Goal: Task Accomplishment & Management: Manage account settings

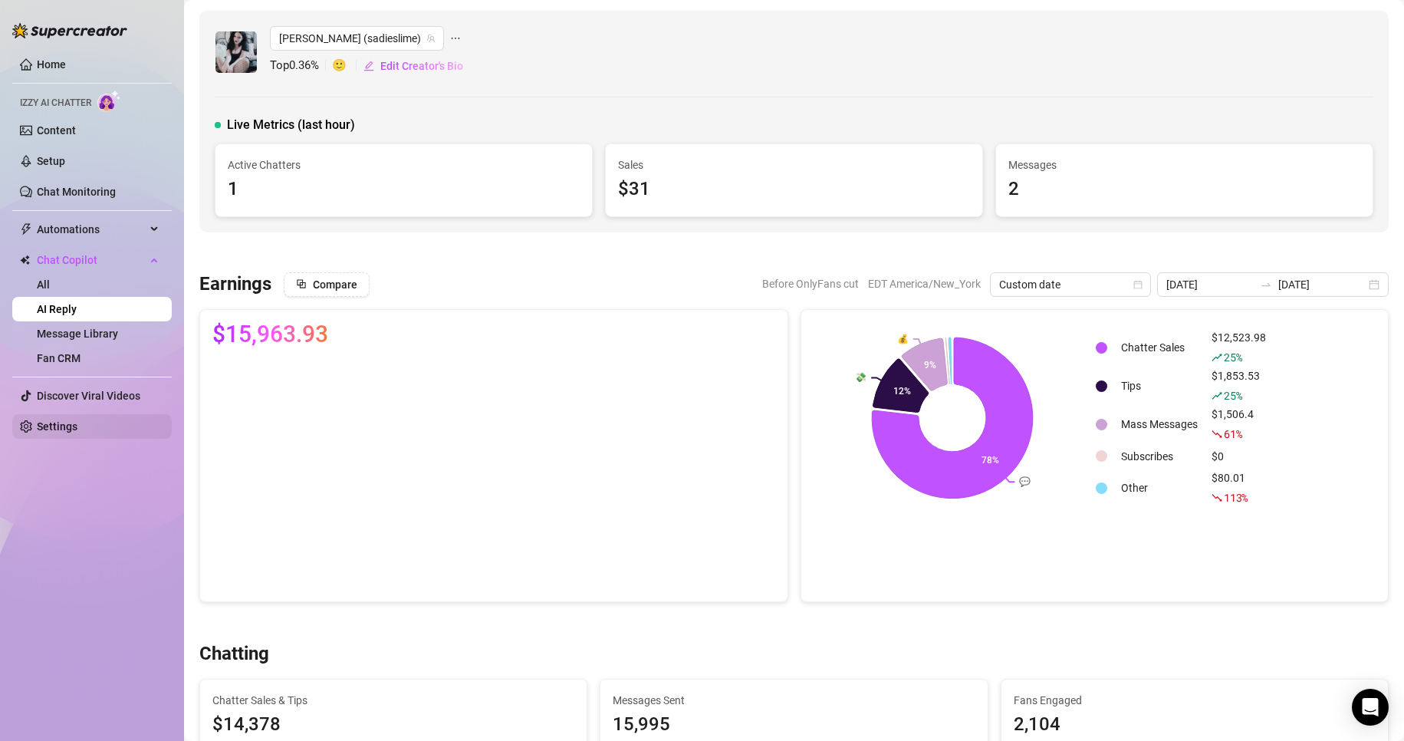
click at [57, 430] on link "Settings" at bounding box center [57, 426] width 41 height 12
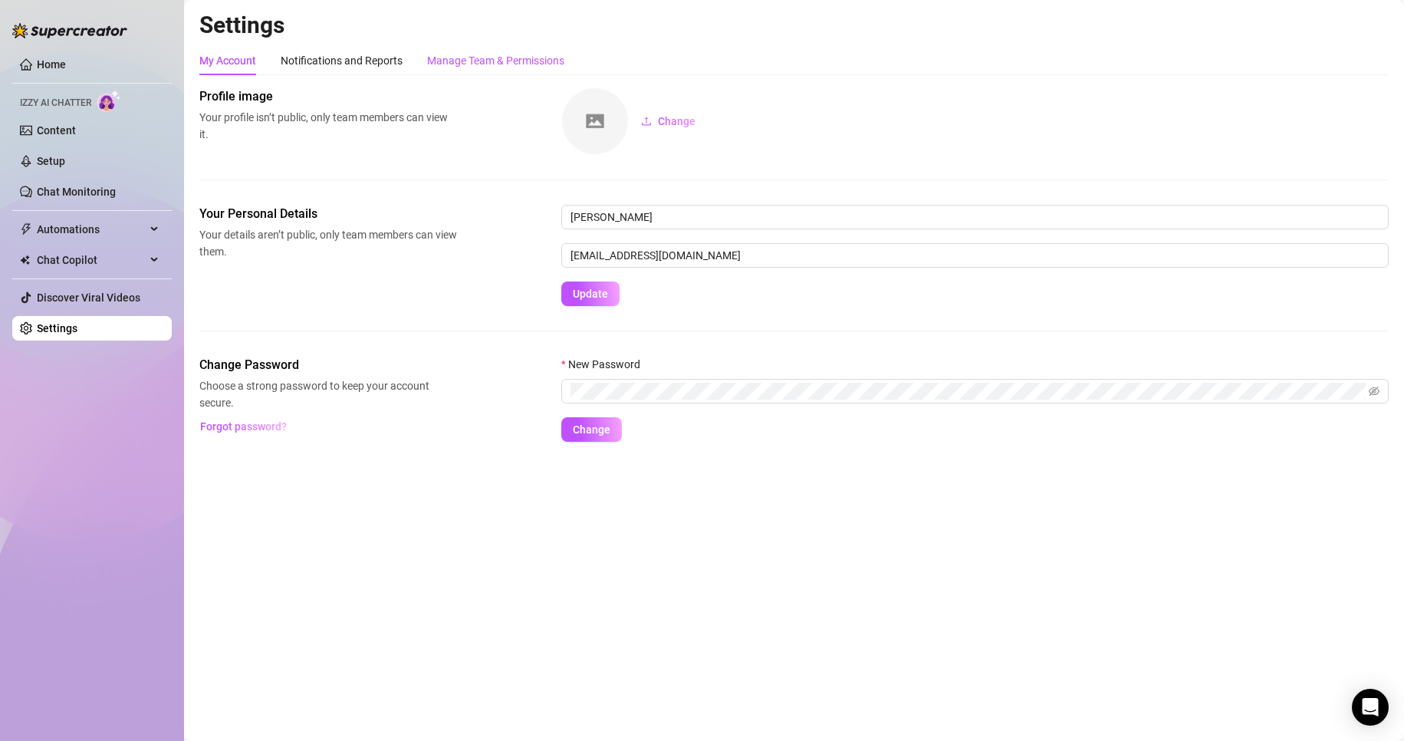
click at [491, 58] on div "Manage Team & Permissions" at bounding box center [495, 60] width 137 height 17
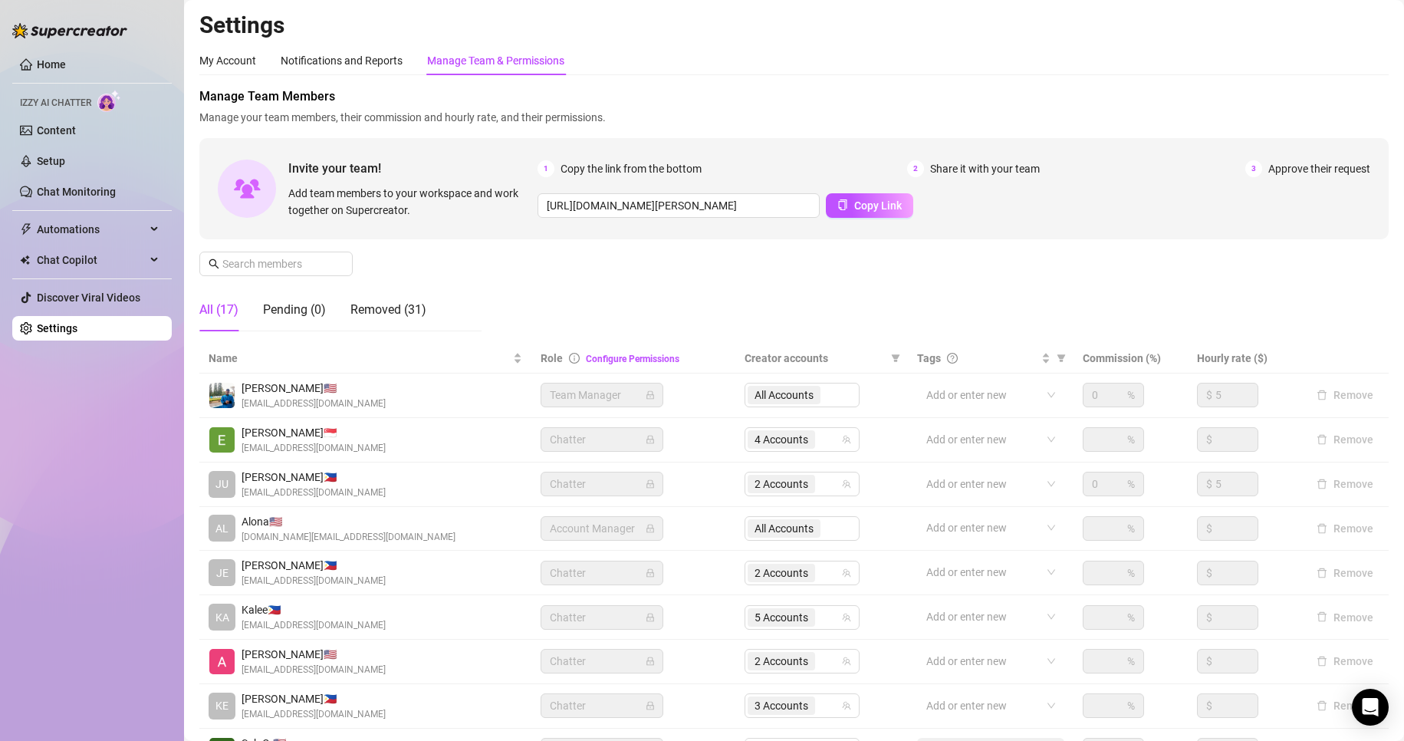
scroll to position [183, 0]
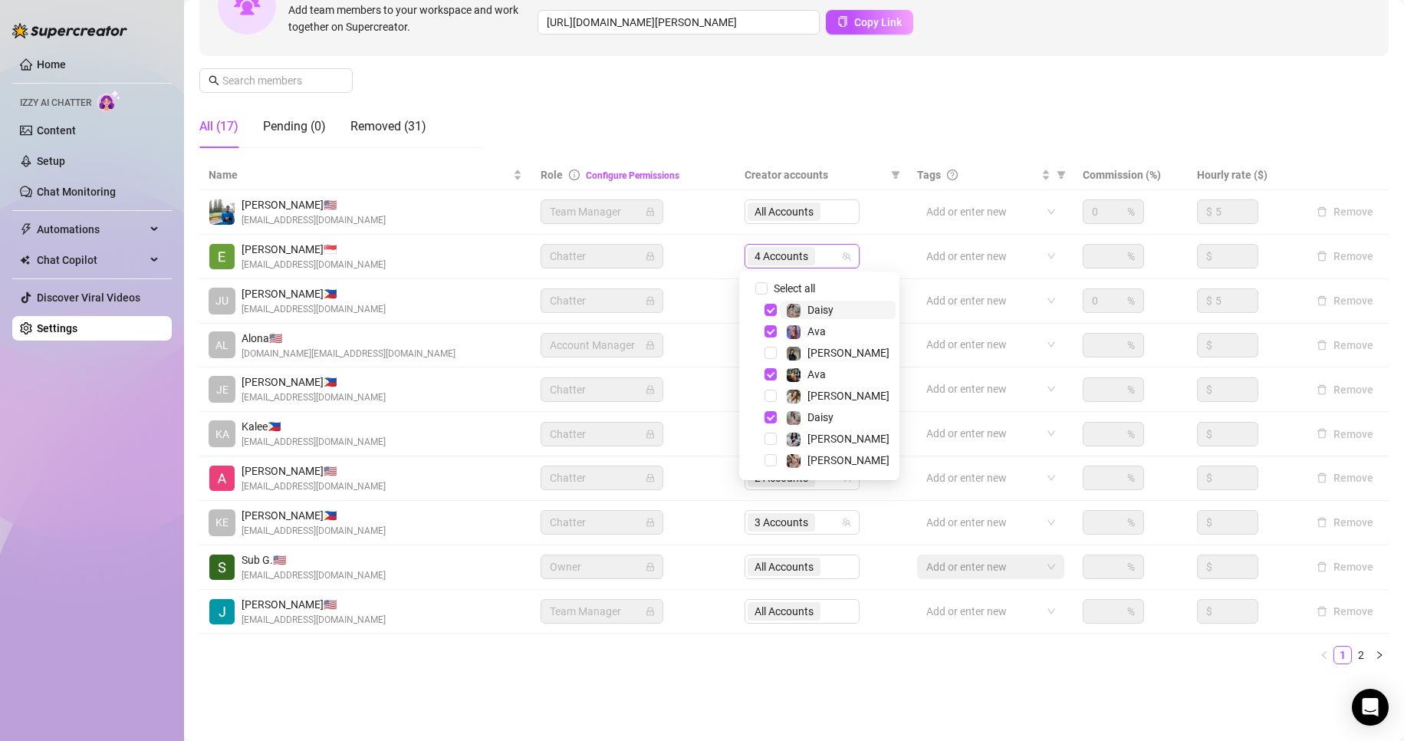
click at [788, 266] on div "4 Accounts" at bounding box center [782, 255] width 71 height 21
click at [771, 394] on span "Select tree node" at bounding box center [770, 395] width 12 height 12
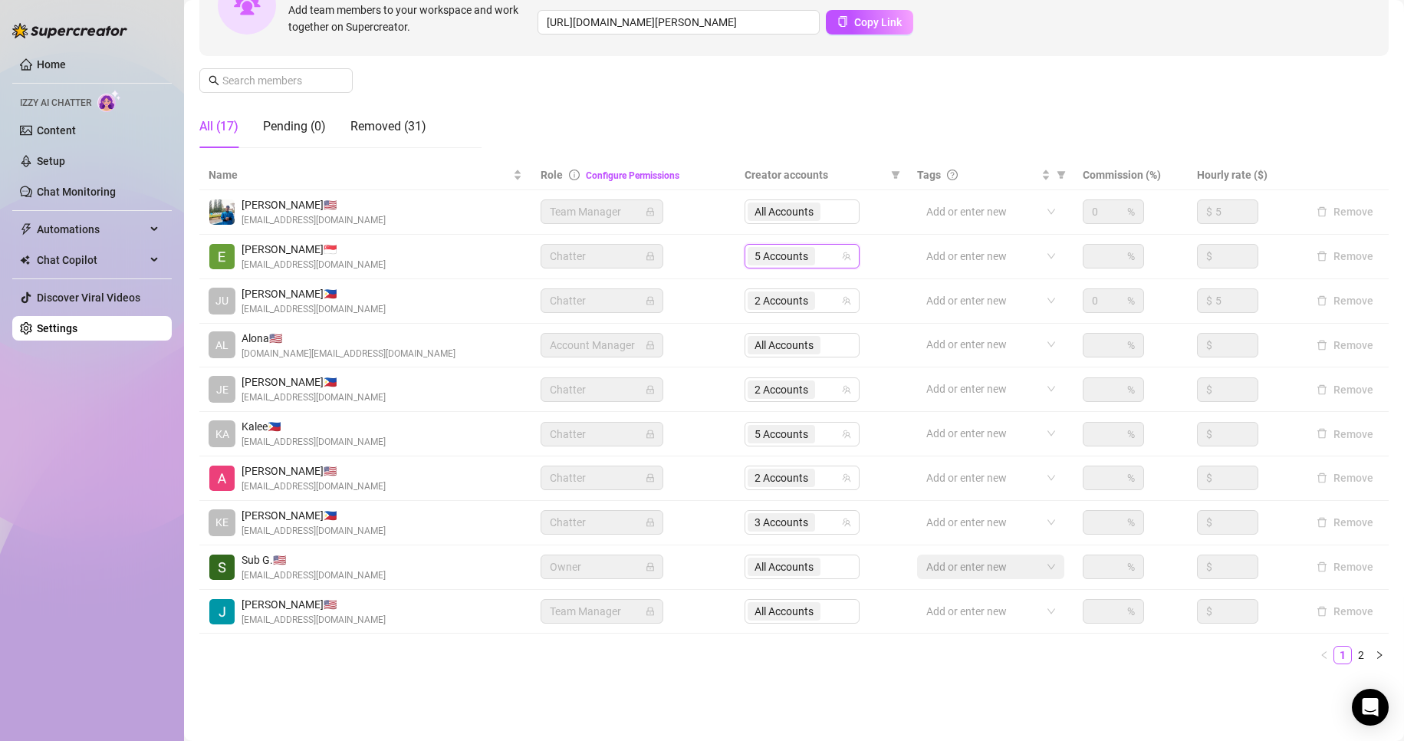
click at [933, 737] on main "Settings My Account Notifications and Reports Manage Team & Permissions Profile…" at bounding box center [794, 279] width 1220 height 924
click at [1352, 655] on link "2" at bounding box center [1360, 654] width 17 height 17
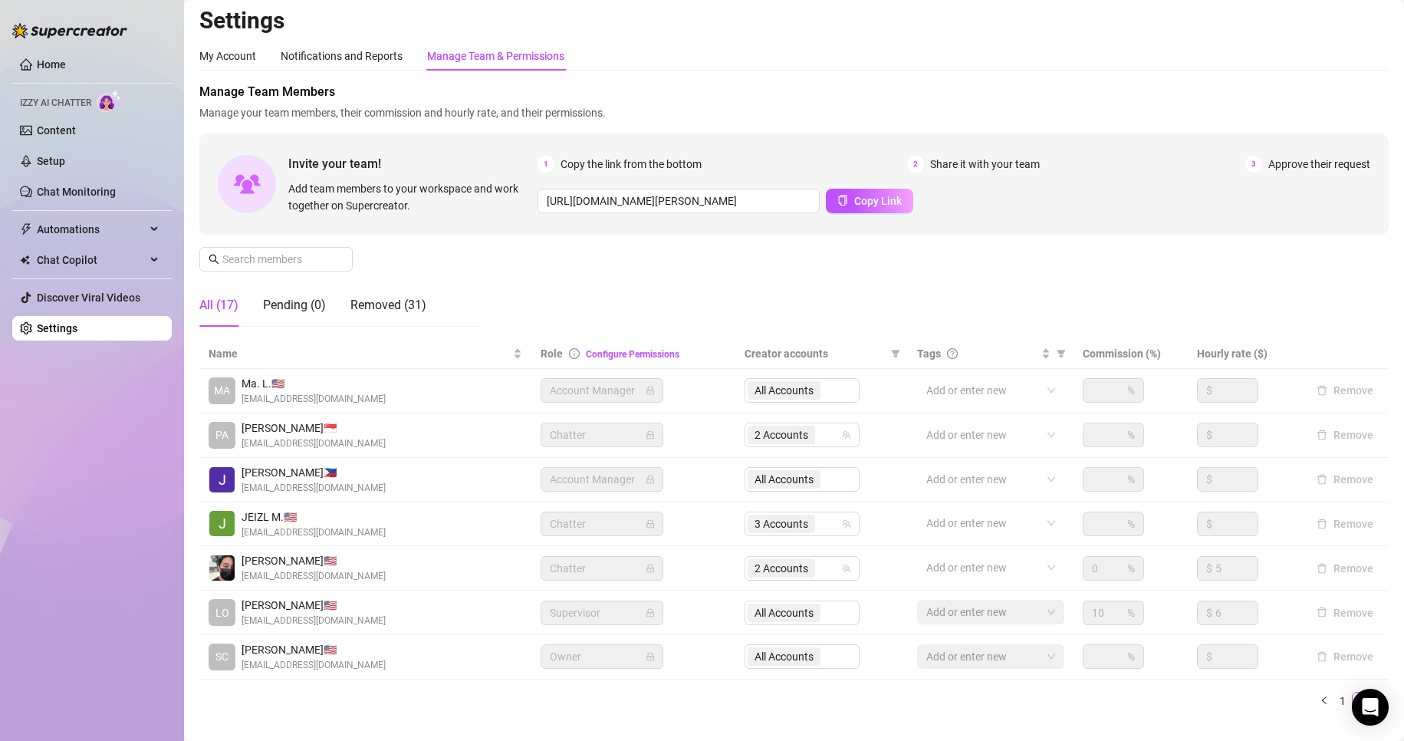
scroll to position [51, 0]
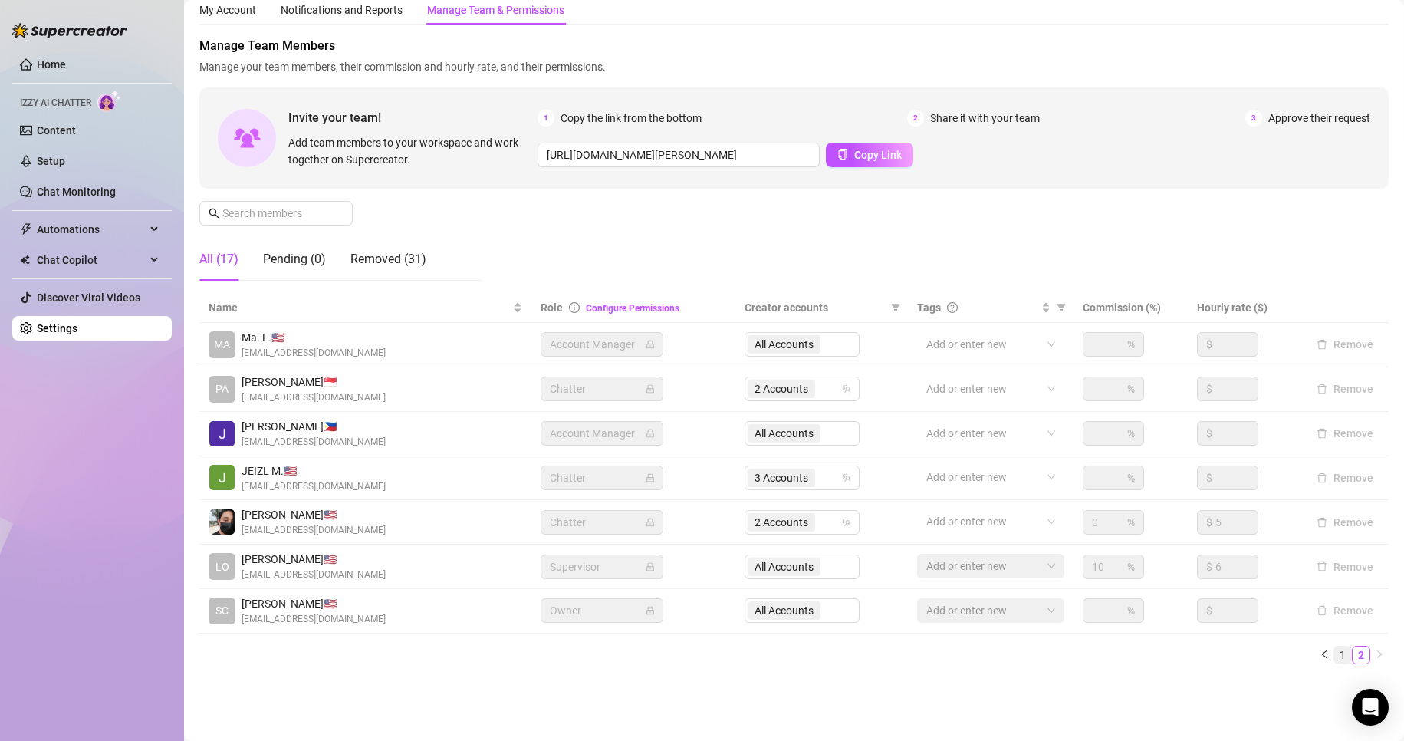
click at [1334, 658] on link "1" at bounding box center [1342, 654] width 17 height 17
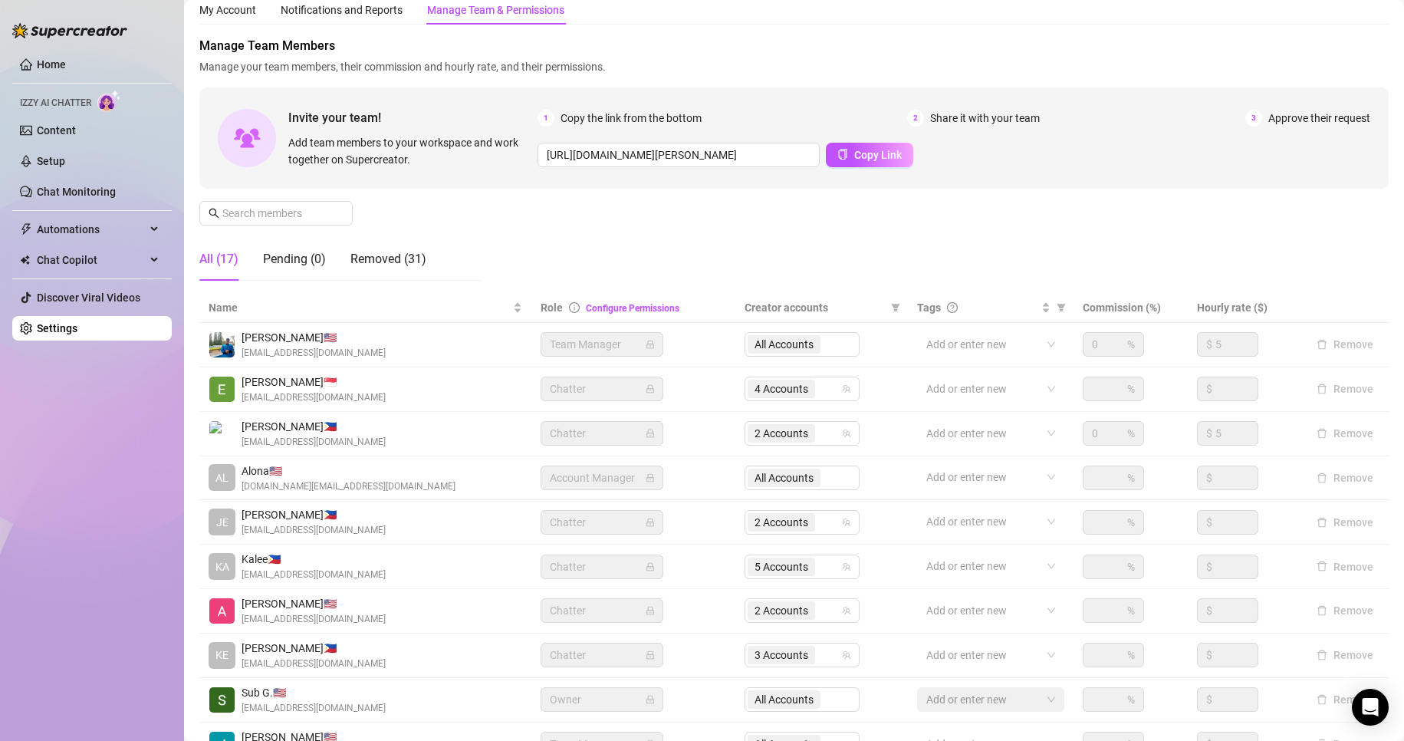
scroll to position [183, 0]
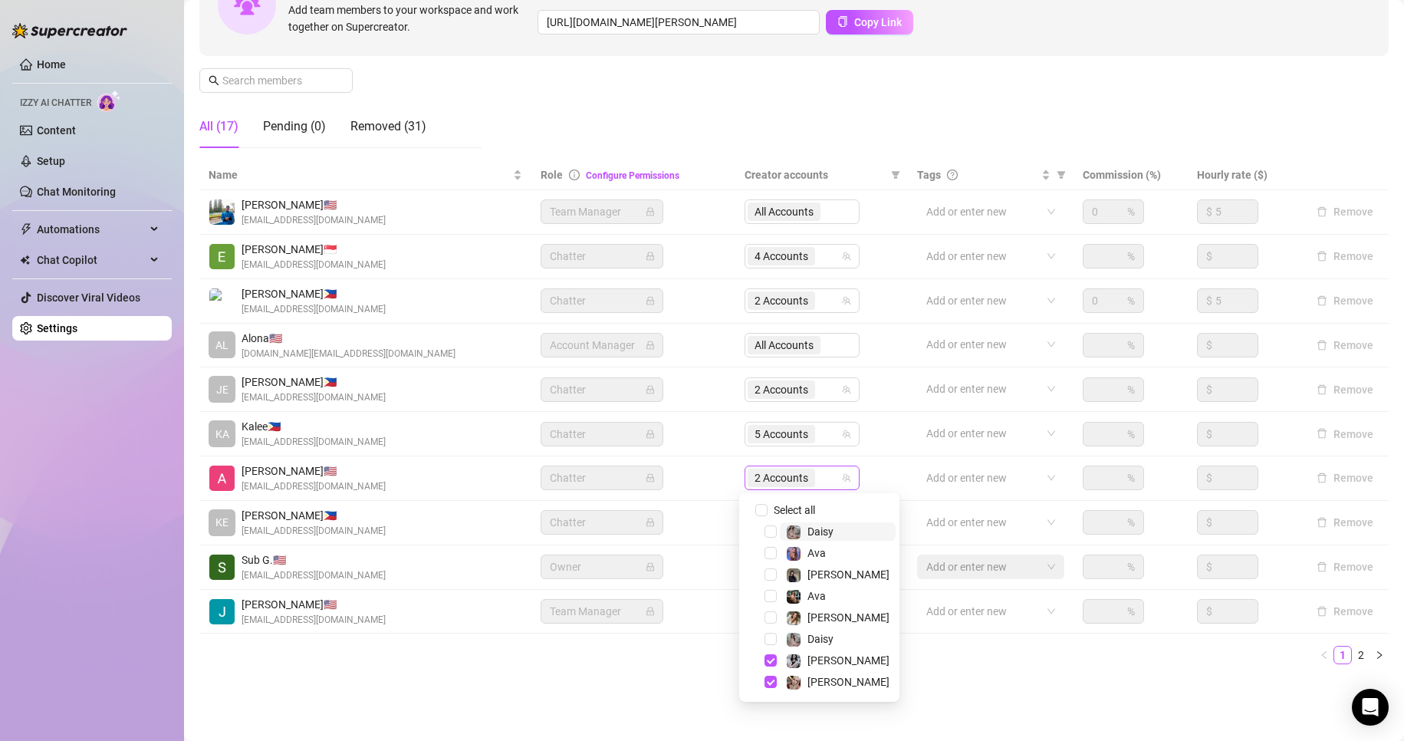
click at [776, 469] on span "2 Accounts" at bounding box center [781, 477] width 54 height 17
click at [767, 573] on span "Select tree node" at bounding box center [770, 574] width 12 height 12
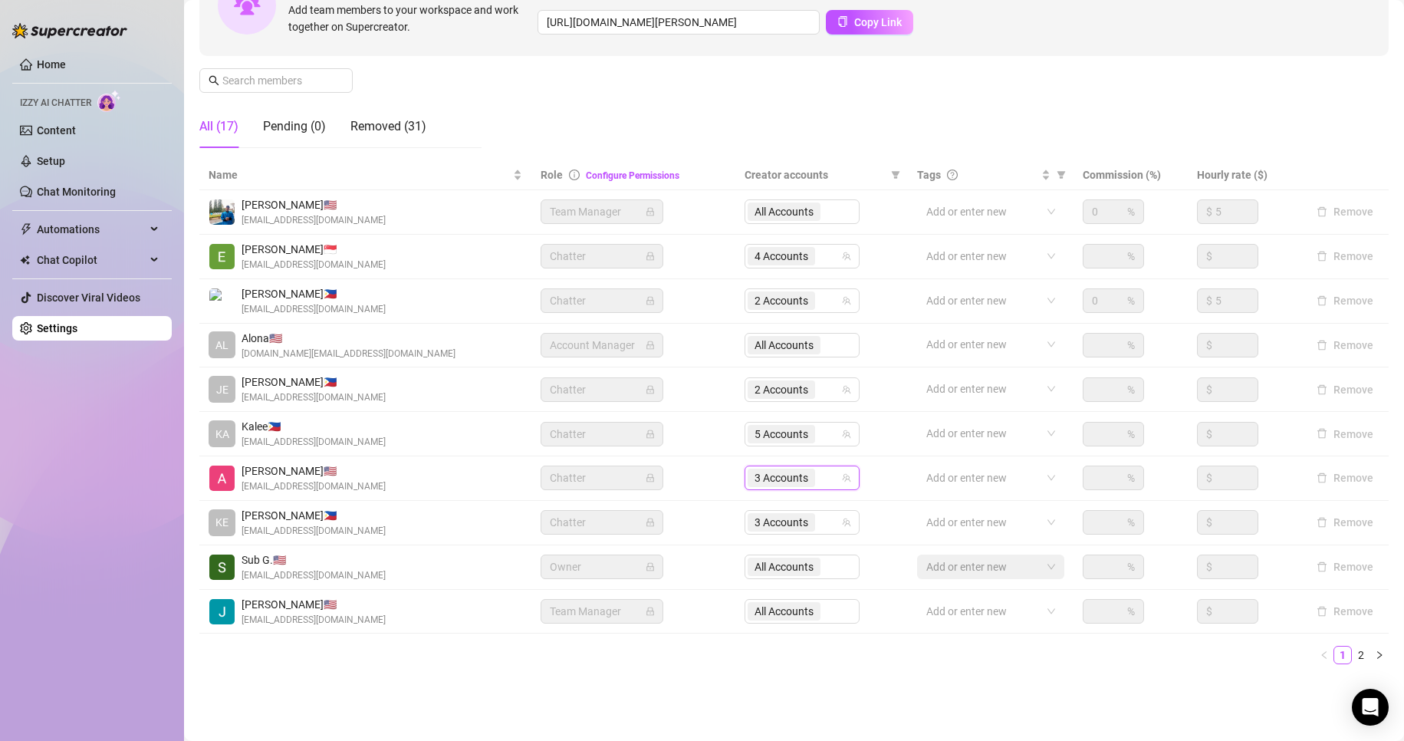
click at [947, 671] on div "Name Role Configure Permissions Creator accounts Tags Commission (%) Hourly rat…" at bounding box center [793, 418] width 1189 height 516
click at [652, 646] on ul "1 2" at bounding box center [793, 654] width 1189 height 18
click at [49, 163] on link "Setup" at bounding box center [51, 161] width 28 height 12
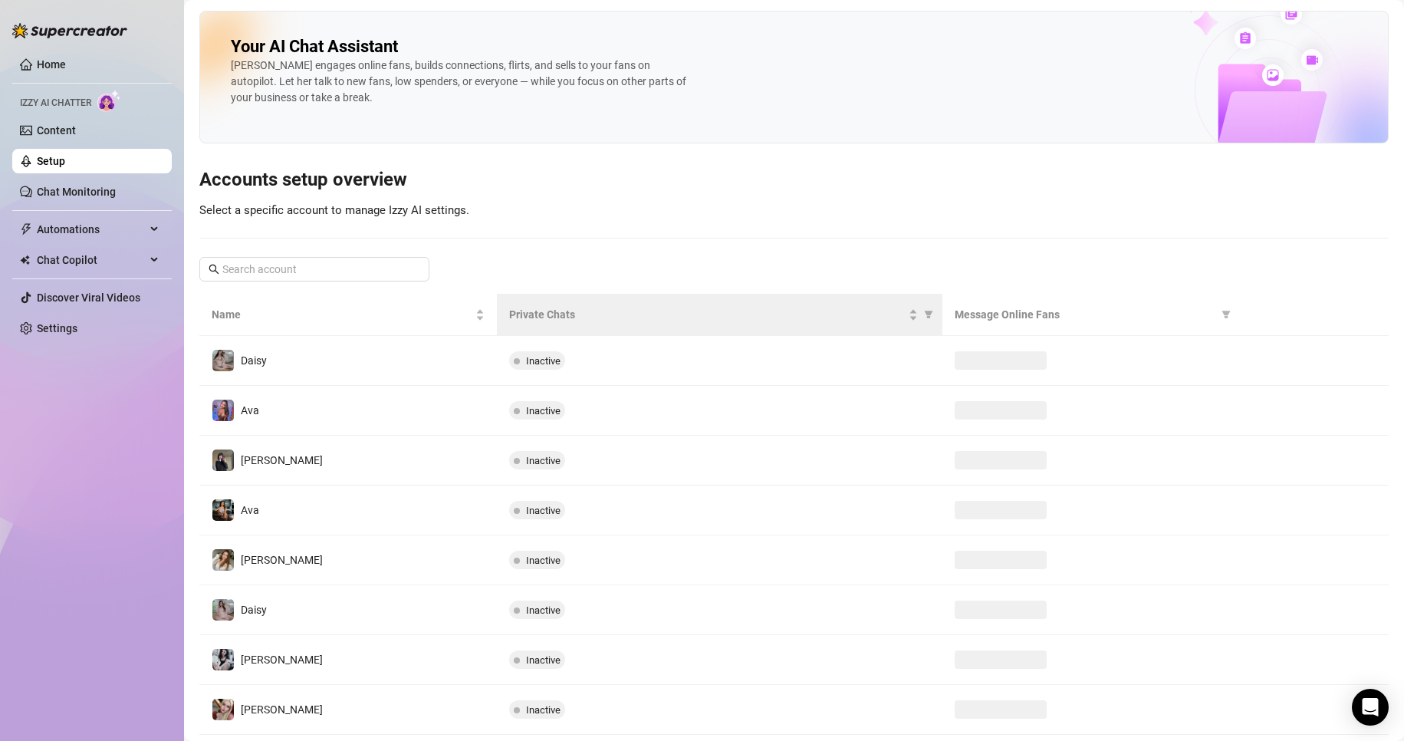
scroll to position [40, 0]
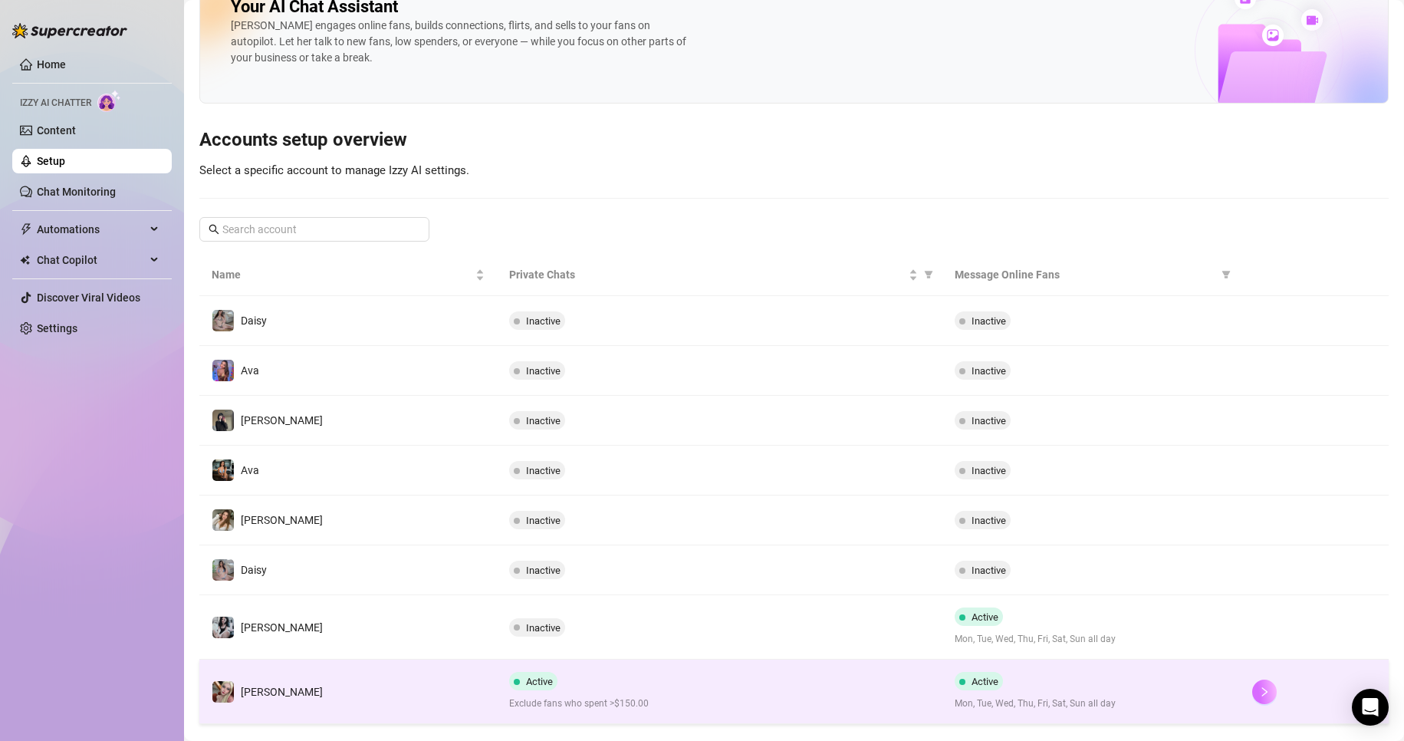
click at [1256, 678] on td at bounding box center [1314, 691] width 149 height 64
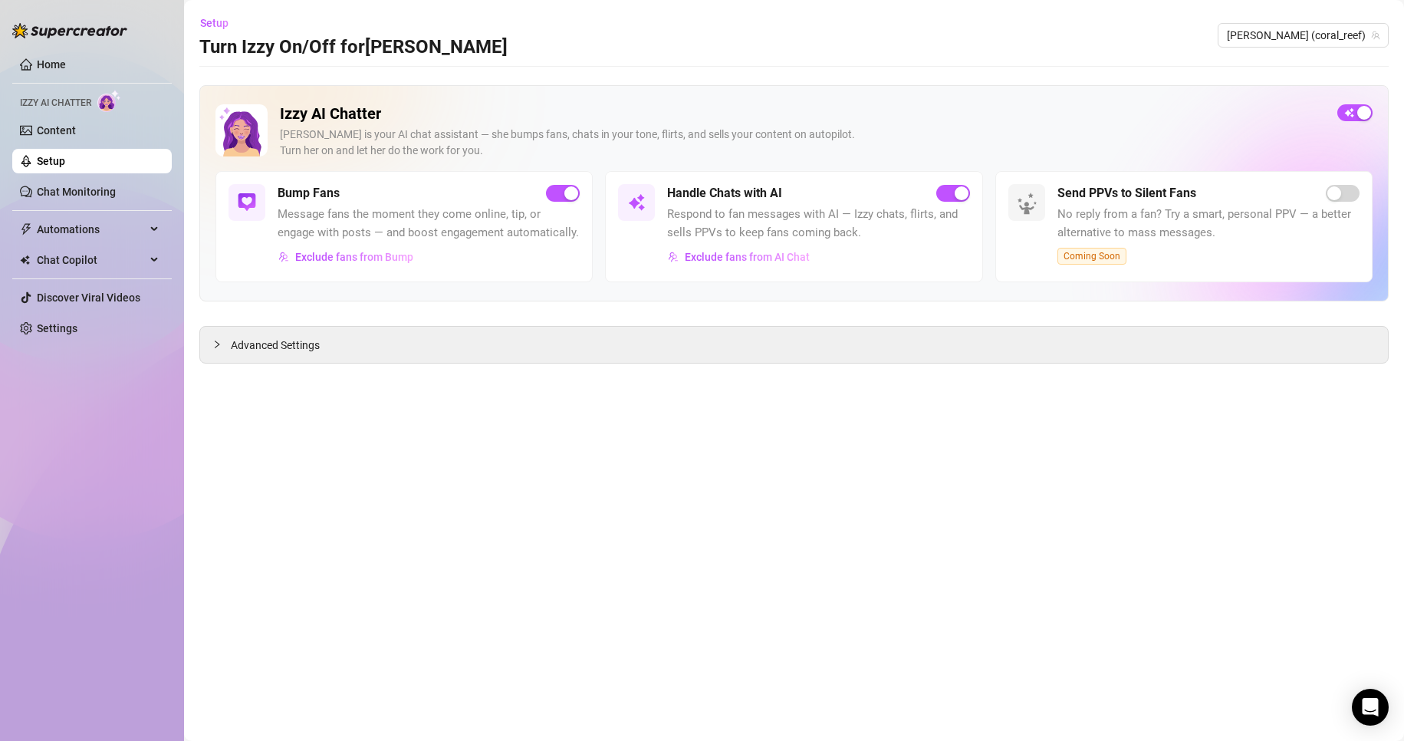
click at [1256, 685] on main "Setup Turn Izzy On/Off for [PERSON_NAME] [PERSON_NAME] (coral_reef) Izzy AI Cha…" at bounding box center [794, 370] width 1220 height 741
click at [944, 193] on span "button" at bounding box center [953, 193] width 34 height 17
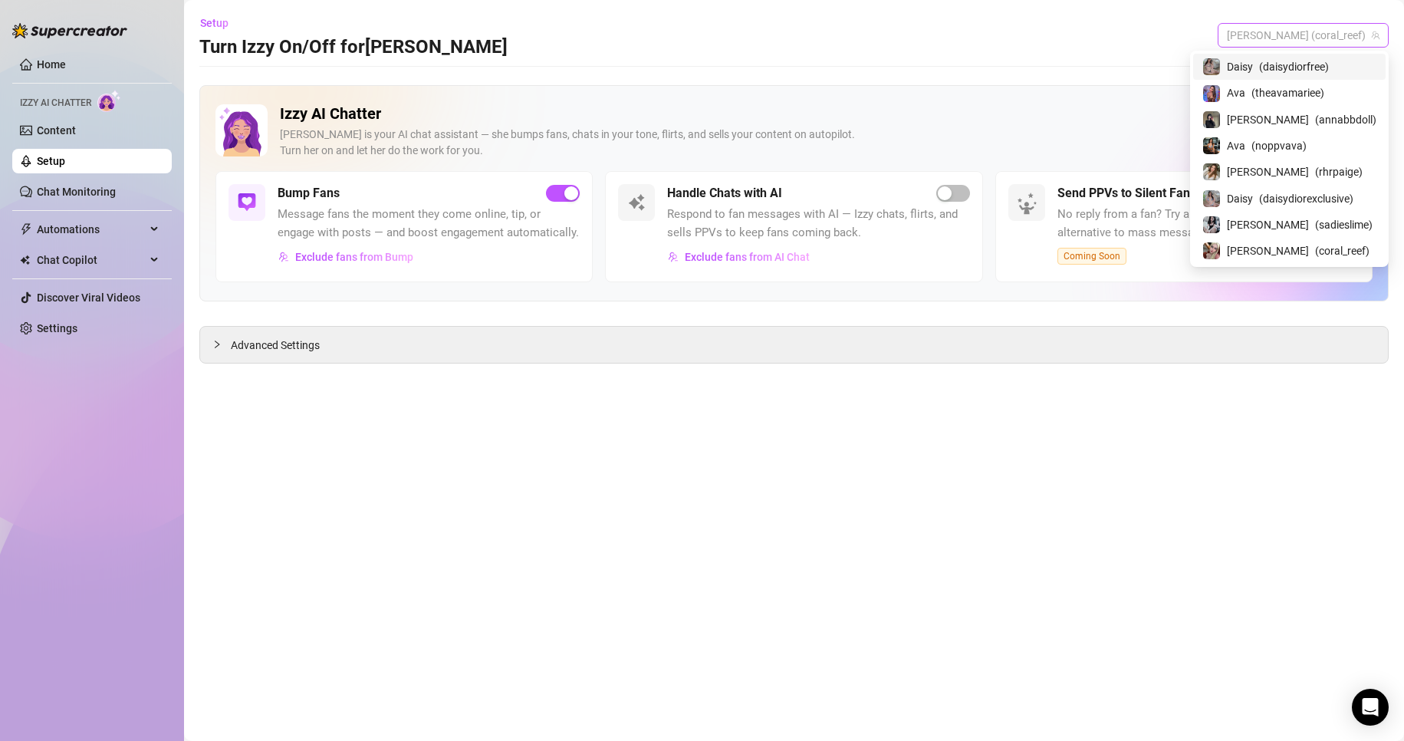
click at [1306, 38] on span "[PERSON_NAME] (coral_reef)" at bounding box center [1303, 35] width 153 height 23
click at [1256, 117] on span "[PERSON_NAME]" at bounding box center [1268, 119] width 82 height 17
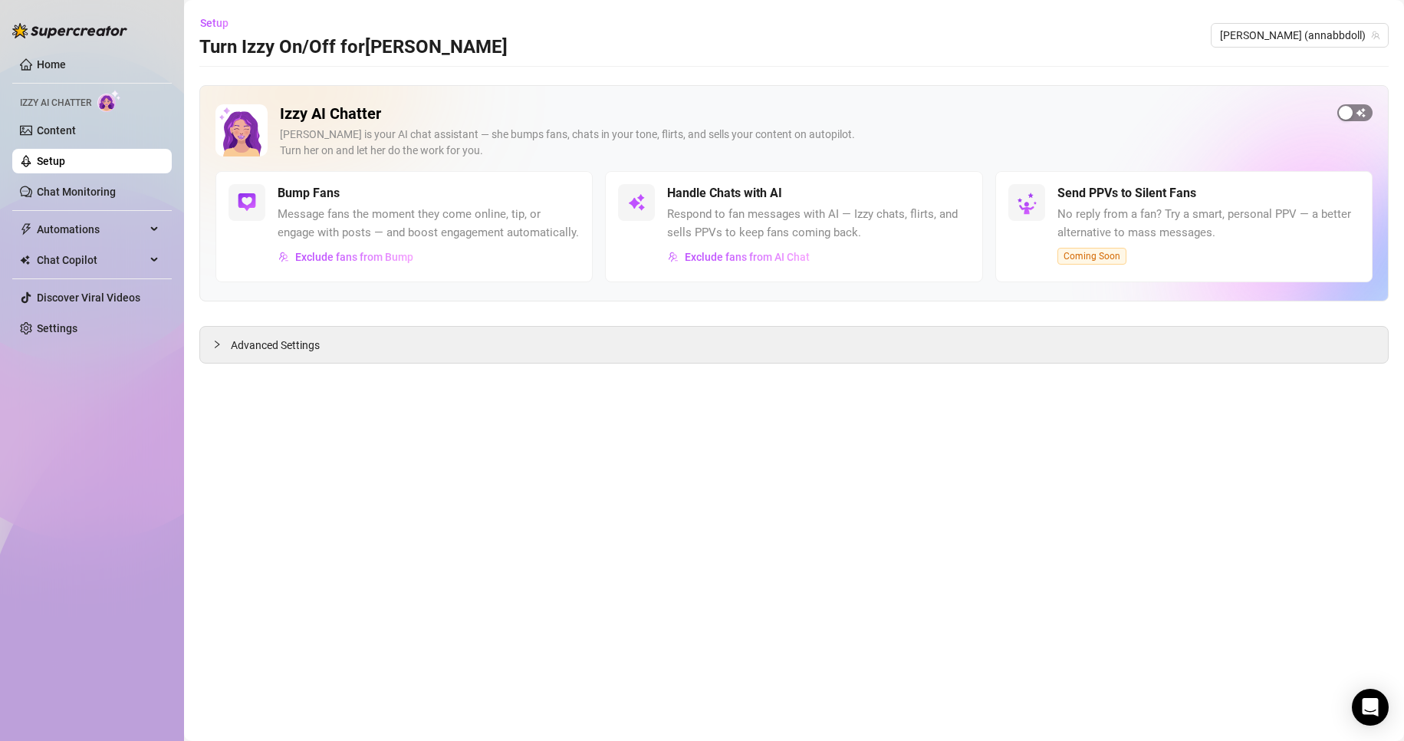
click at [1359, 117] on span "button" at bounding box center [1354, 112] width 35 height 17
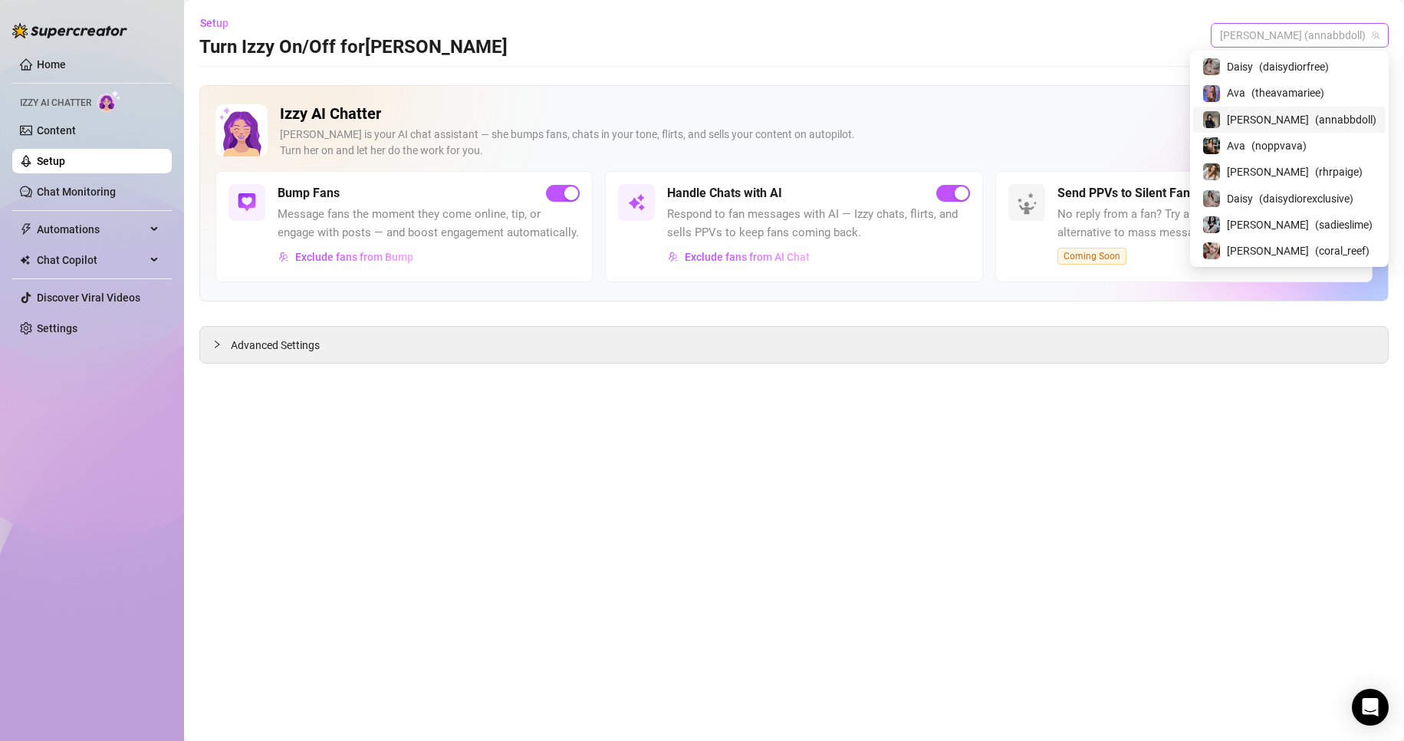
click at [1307, 41] on span "[PERSON_NAME] (annabbdoll)" at bounding box center [1299, 35] width 159 height 23
click at [1290, 65] on span "( daisydiorfree )" at bounding box center [1294, 66] width 70 height 17
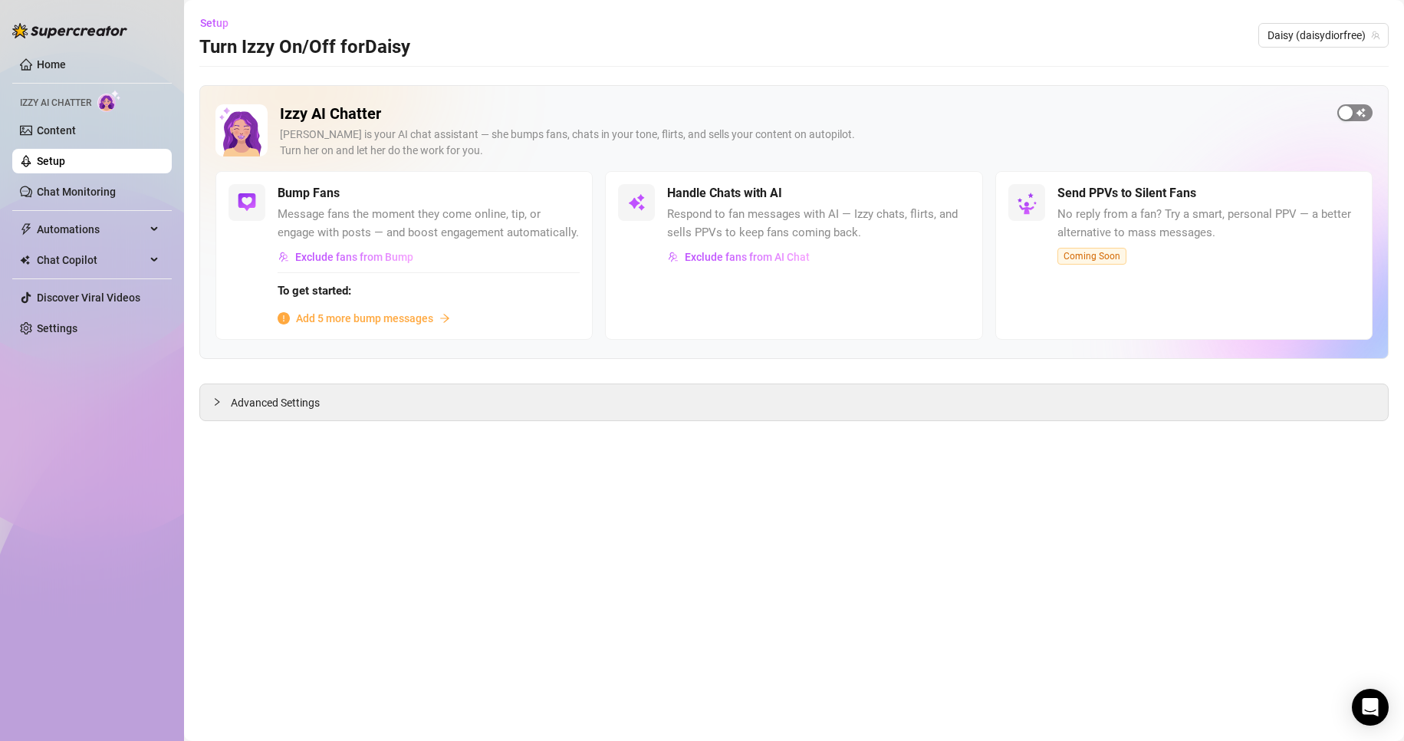
click at [1365, 110] on span "button" at bounding box center [1354, 112] width 35 height 17
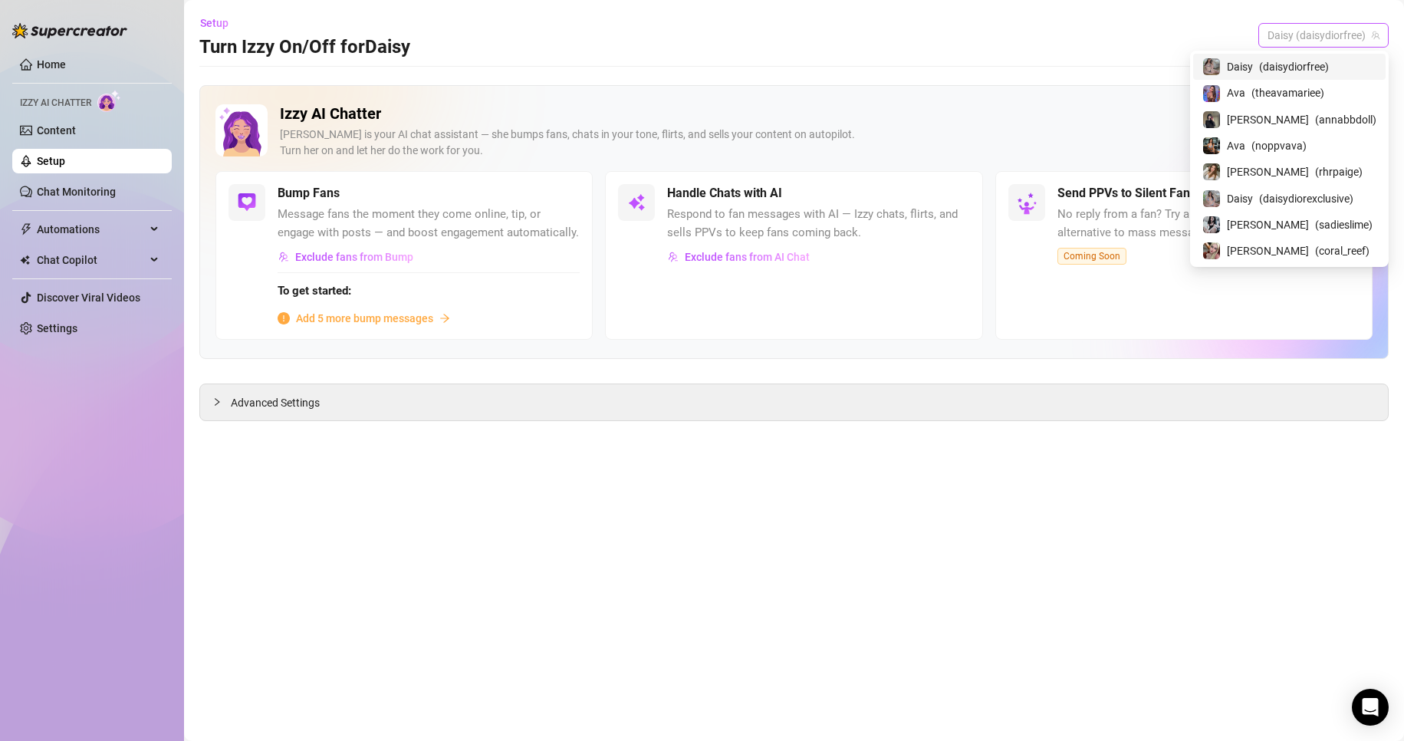
click at [1319, 38] on span "Daisy (daisydiorfree)" at bounding box center [1323, 35] width 112 height 23
click at [1245, 95] on span "Ava" at bounding box center [1236, 92] width 18 height 17
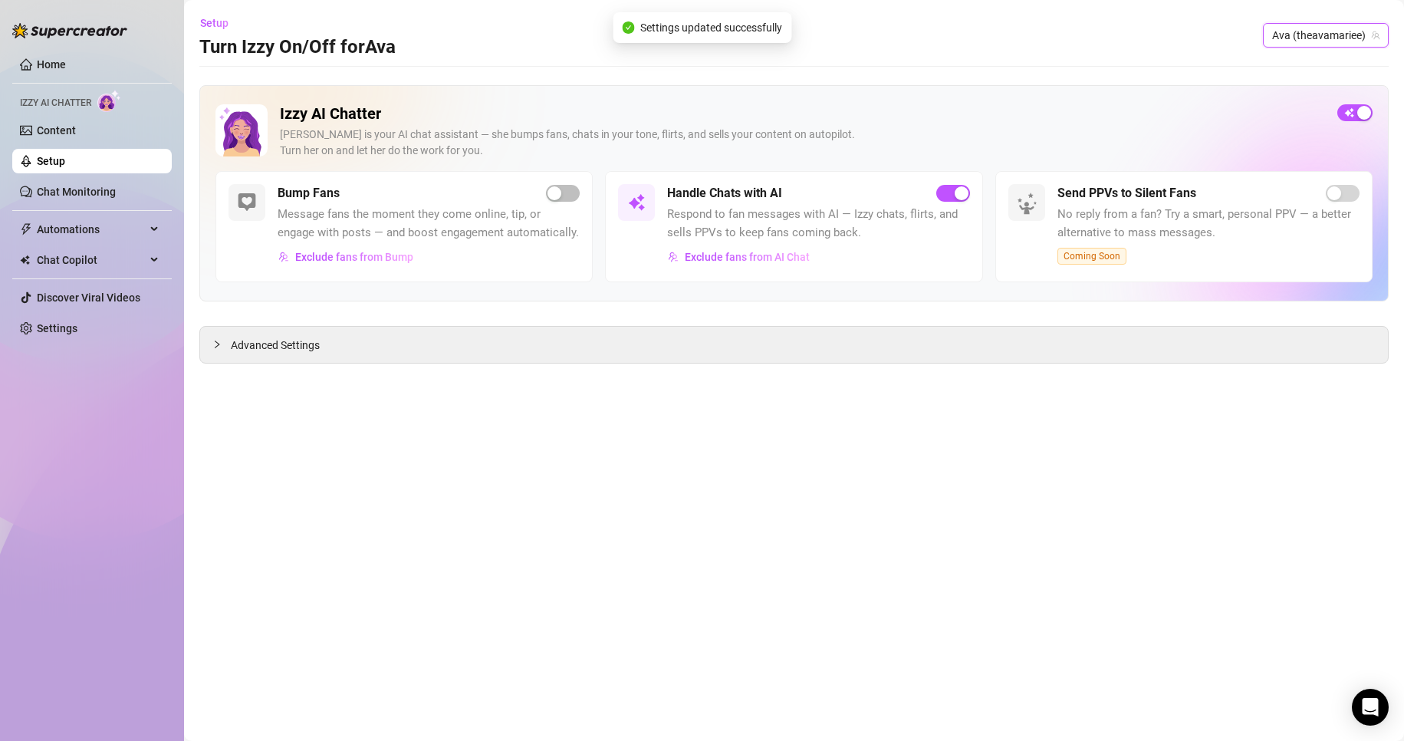
click at [1339, 36] on span "Ava (theavamariee)" at bounding box center [1325, 35] width 107 height 23
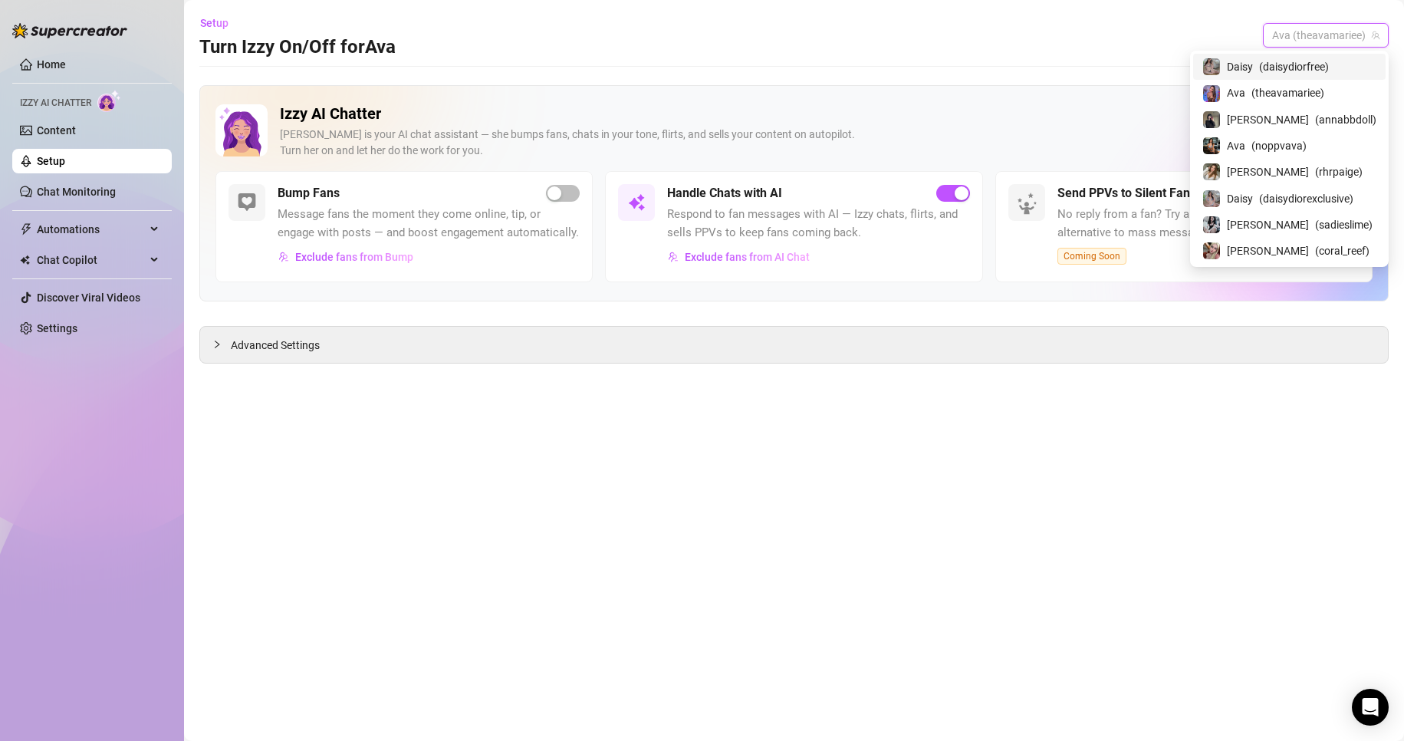
click at [1282, 72] on span "( daisydiorfree )" at bounding box center [1294, 66] width 70 height 17
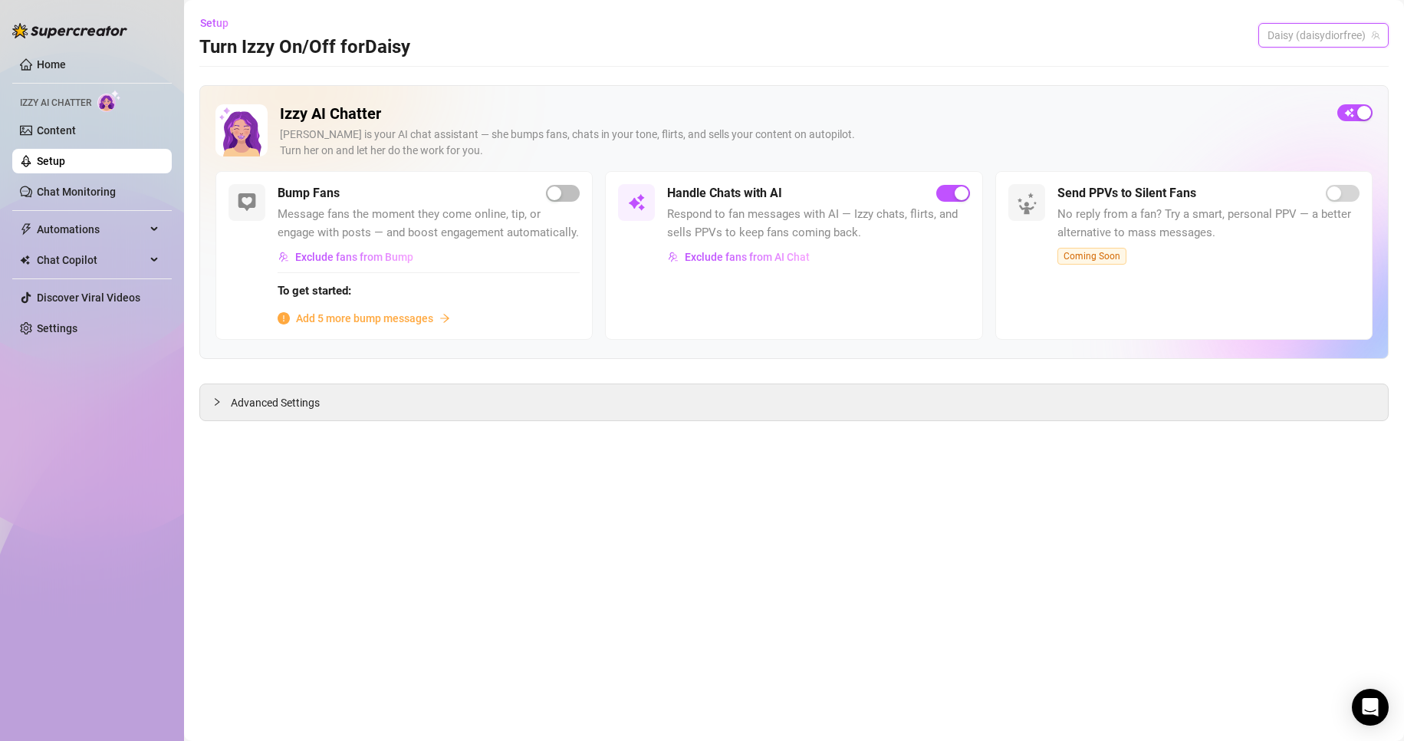
click at [1295, 38] on span "Daisy (daisydiorfree)" at bounding box center [1323, 35] width 112 height 23
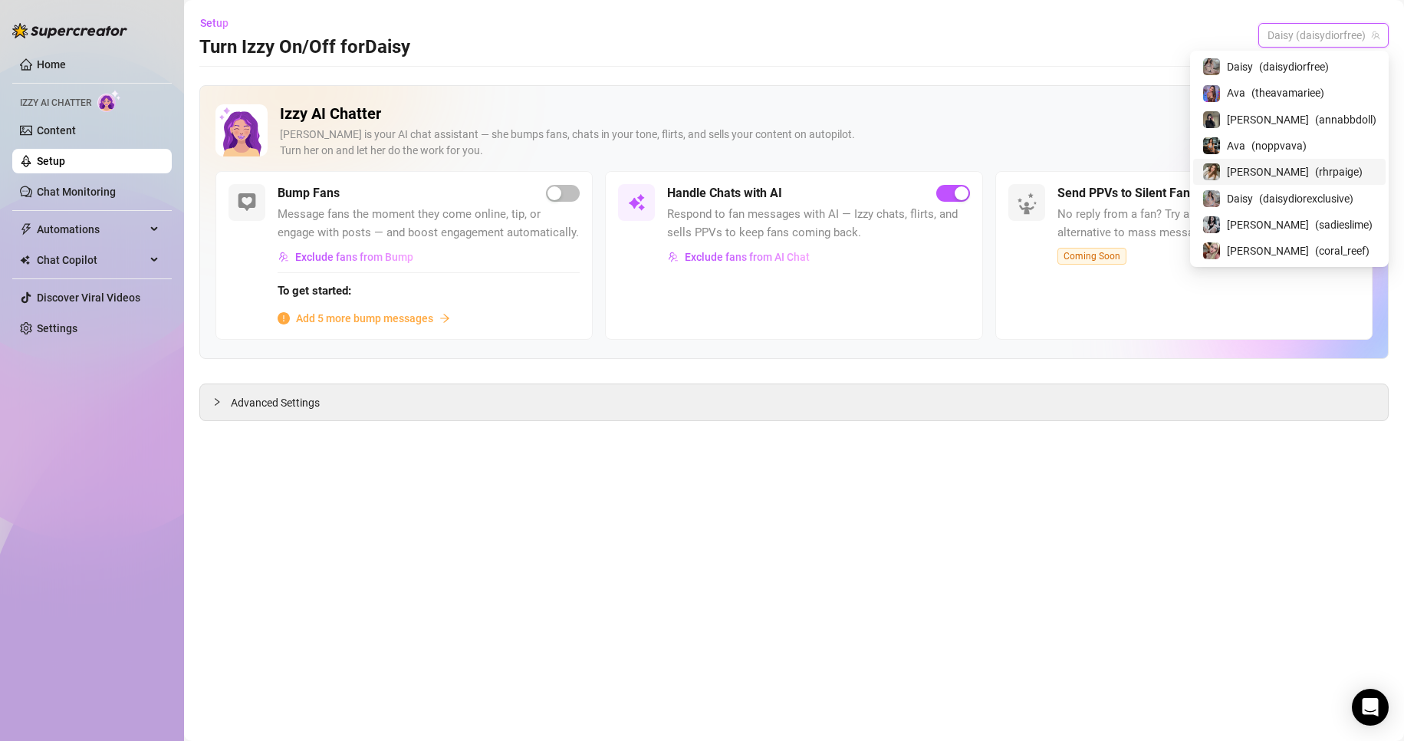
click at [1268, 179] on div "[PERSON_NAME] ( rhrpaige )" at bounding box center [1289, 172] width 174 height 18
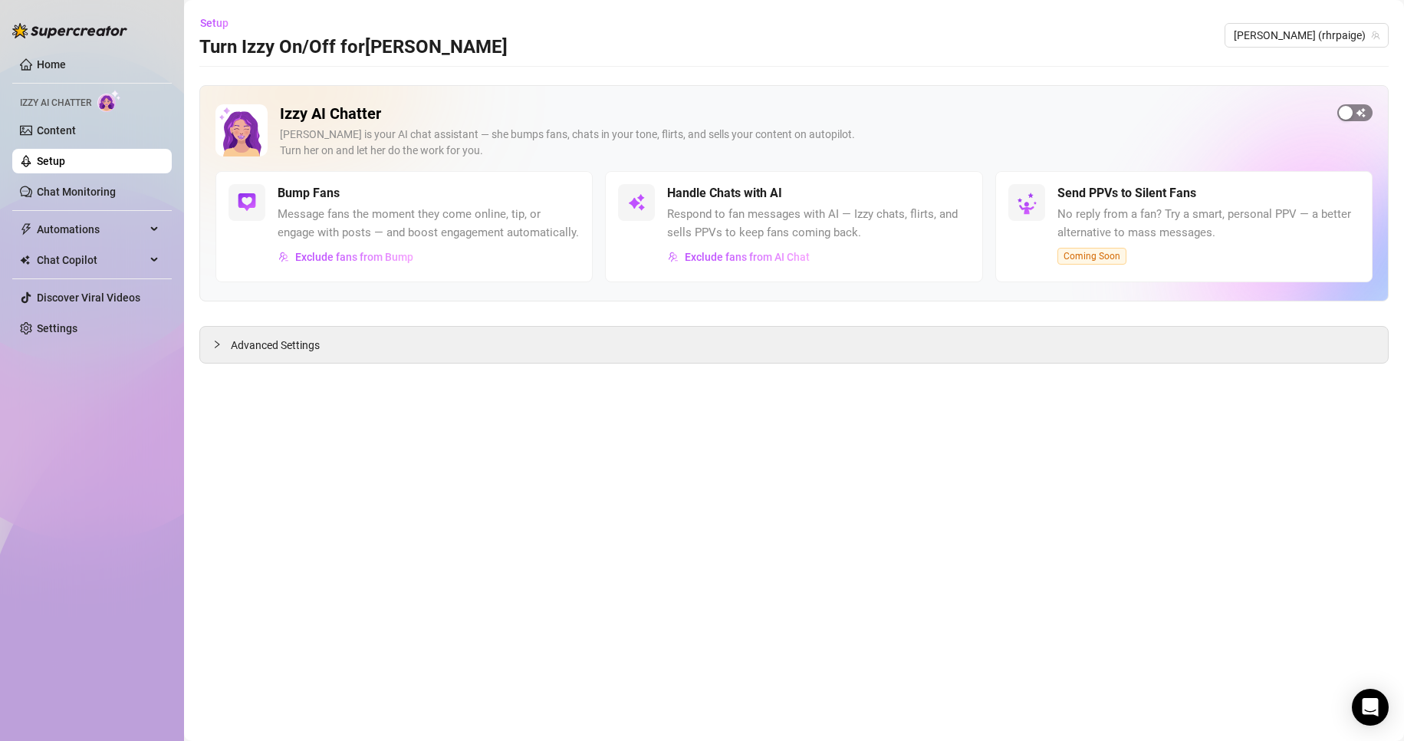
click at [1357, 120] on span "button" at bounding box center [1354, 112] width 35 height 17
click at [553, 195] on span "button" at bounding box center [563, 193] width 34 height 17
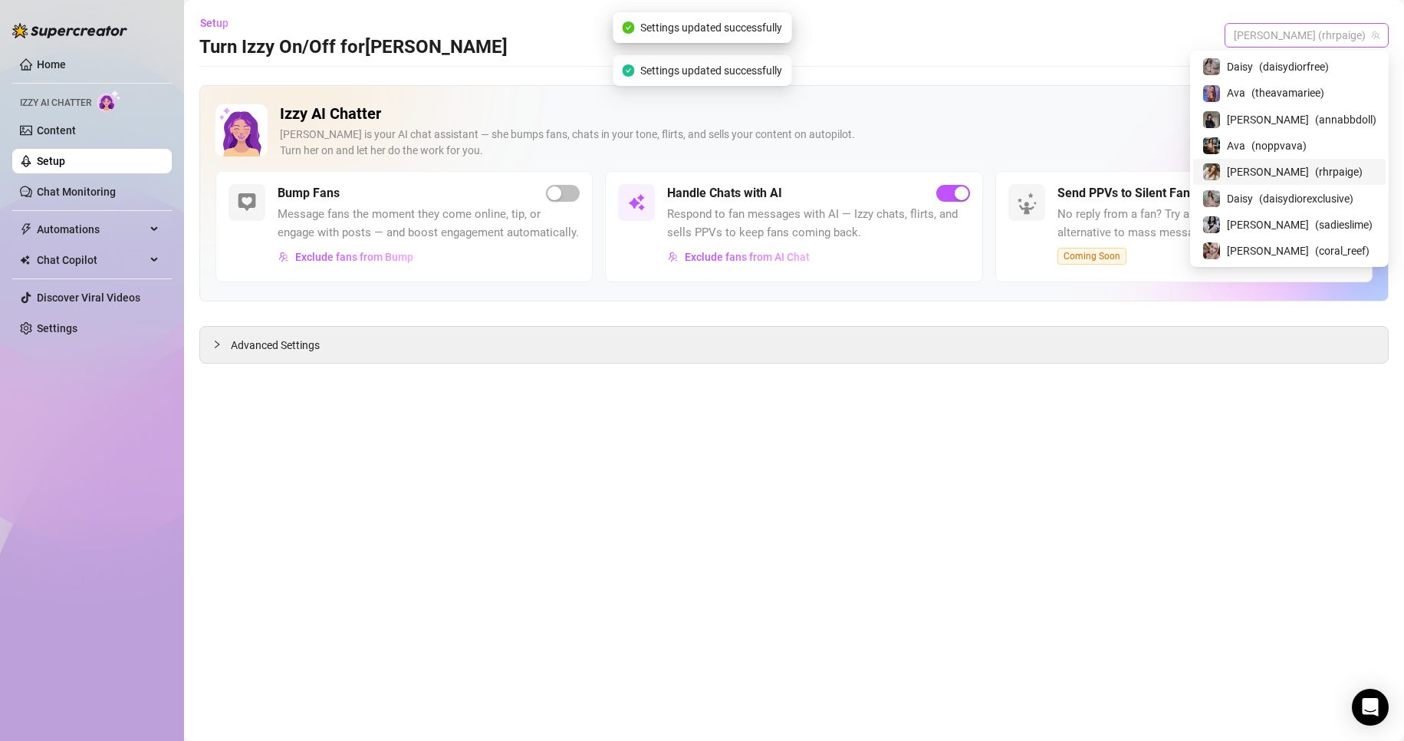
click at [1324, 33] on span "[PERSON_NAME] (rhrpaige)" at bounding box center [1306, 35] width 146 height 23
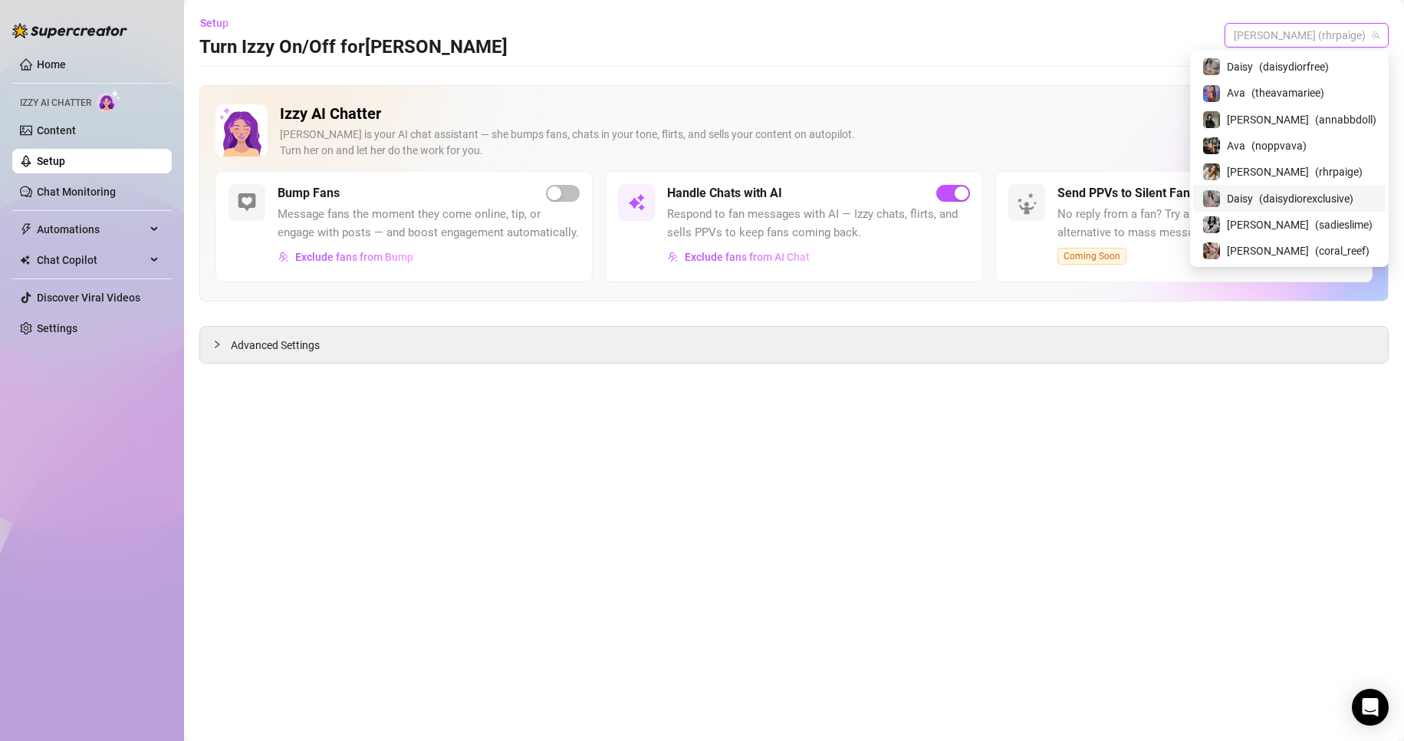
click at [1253, 195] on span "Daisy" at bounding box center [1240, 198] width 26 height 17
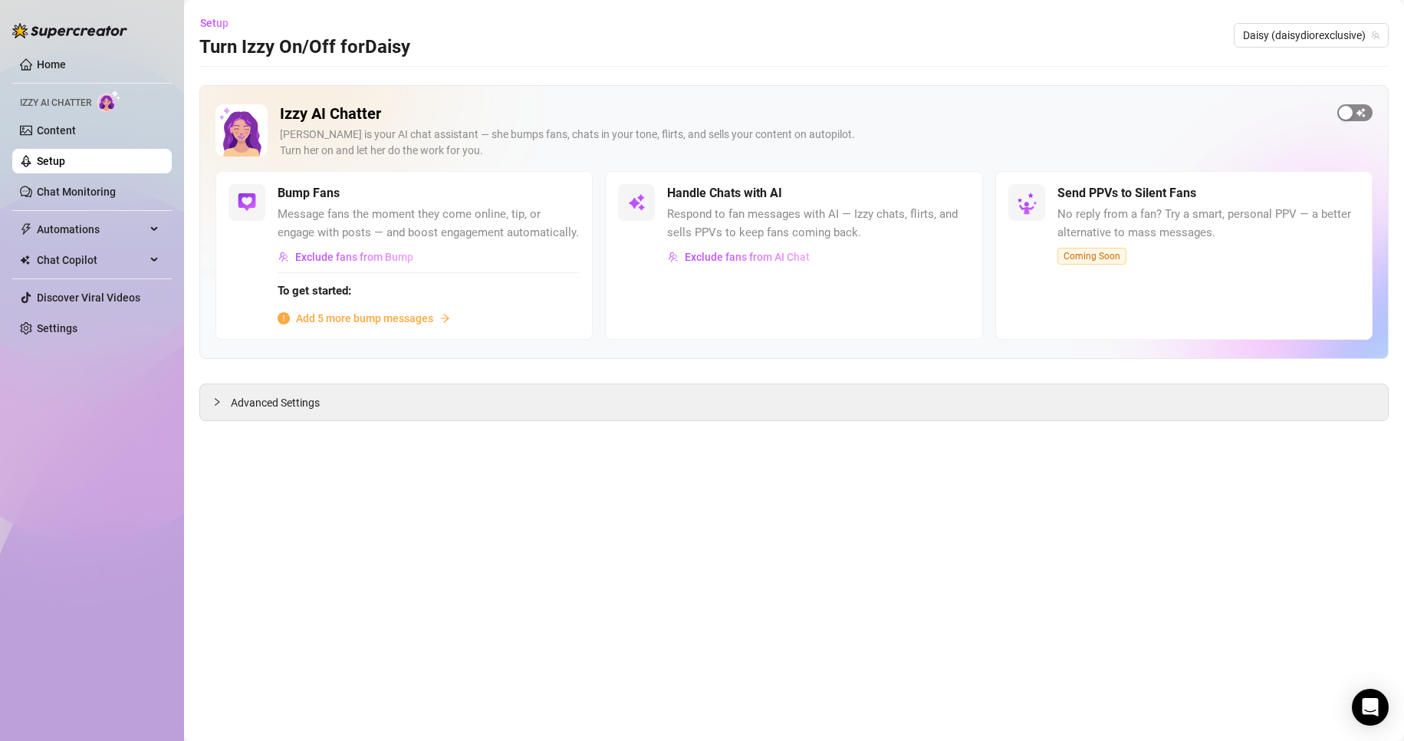
click at [1365, 110] on span "button" at bounding box center [1354, 112] width 35 height 17
click at [1342, 110] on span "button" at bounding box center [1354, 112] width 35 height 17
